Goal: Transaction & Acquisition: Purchase product/service

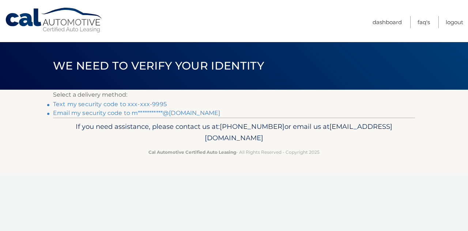
click at [139, 105] on link "Text my security code to xxx-xxx-9995" at bounding box center [110, 104] width 114 height 7
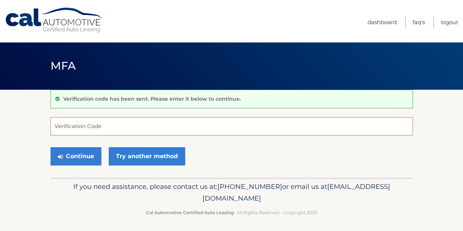
click at [106, 126] on input "Verification Code" at bounding box center [232, 126] width 362 height 18
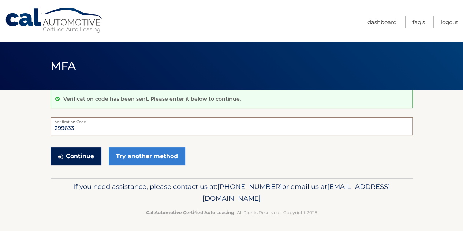
type input "299633"
click at [79, 157] on button "Continue" at bounding box center [76, 156] width 51 height 18
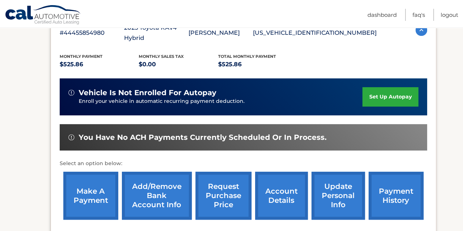
scroll to position [146, 0]
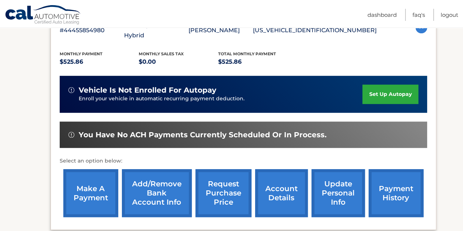
click at [86, 186] on link "make a payment" at bounding box center [90, 193] width 55 height 48
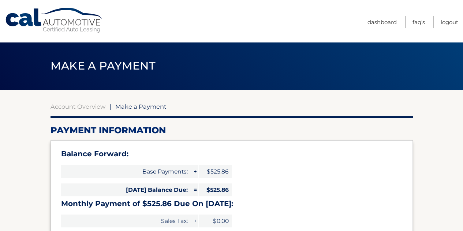
select select "MTQyOGI5NTAtZWVmYy00YjA5LTliZjUtMzNhYmMwMjNmYjM1"
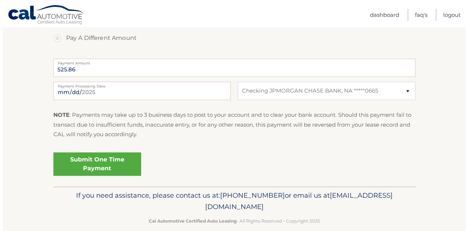
scroll to position [323, 0]
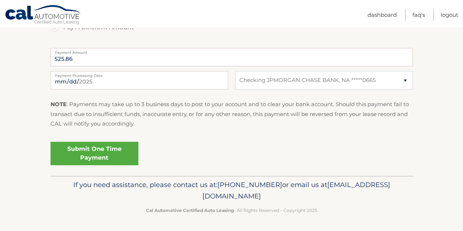
click at [97, 156] on link "Submit One Time Payment" at bounding box center [95, 153] width 88 height 23
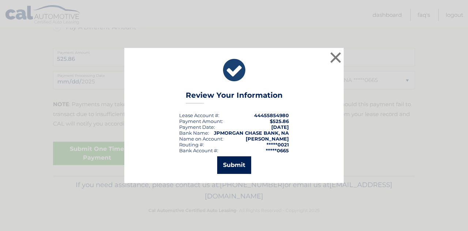
click at [232, 165] on button "Submit" at bounding box center [234, 165] width 34 height 18
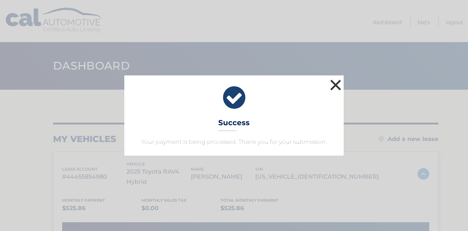
click at [334, 84] on button "×" at bounding box center [336, 85] width 15 height 15
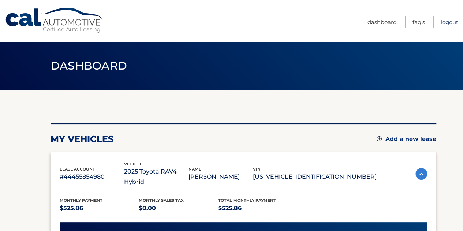
click at [446, 22] on link "Logout" at bounding box center [450, 22] width 18 height 12
